Goal: Task Accomplishment & Management: Use online tool/utility

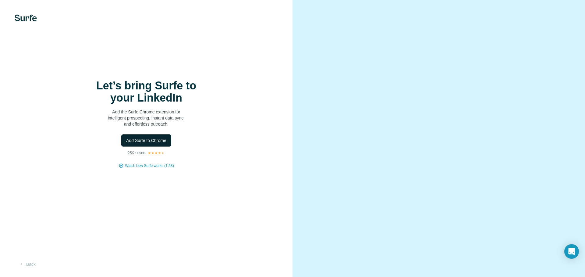
click at [145, 142] on span "Add Surfe to Chrome" at bounding box center [146, 141] width 40 height 6
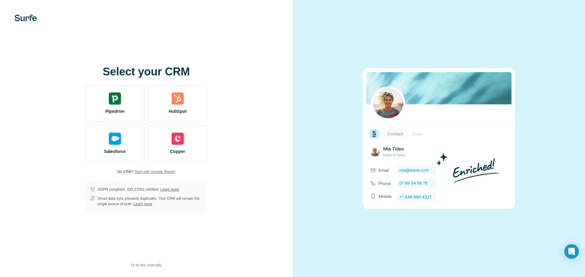
click at [159, 170] on span "Start with Google Sheets" at bounding box center [155, 171] width 41 height 5
